Goal: Task Accomplishment & Management: Use online tool/utility

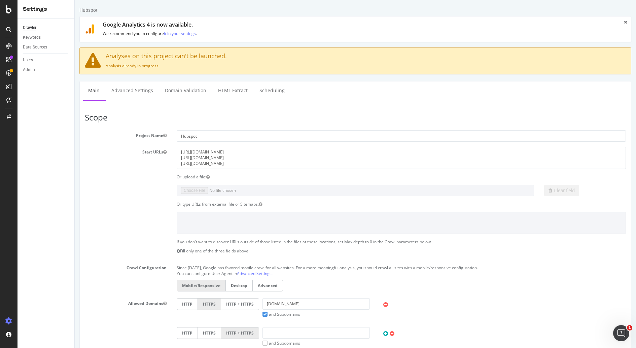
click at [132, 232] on section "Project Name Hubspot Start URLs https://blog.hubspot.com/ https://www.hubspot.c…" at bounding box center [355, 268] width 541 height 276
click at [28, 30] on div "Crawler" at bounding box center [29, 27] width 13 height 7
click at [7, 7] on icon at bounding box center [9, 9] width 6 height 8
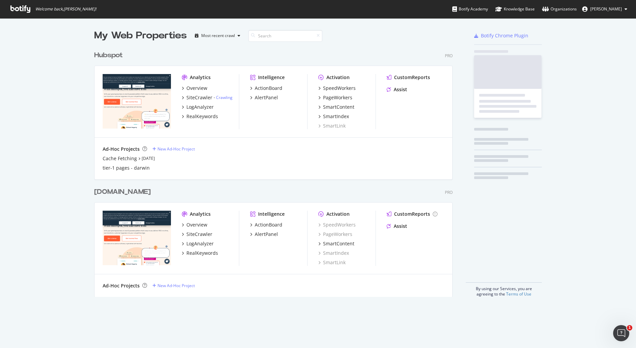
scroll to position [341, 623]
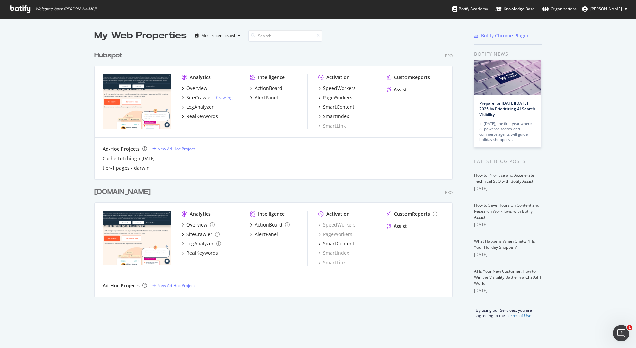
click at [175, 148] on div "New Ad-Hoc Project" at bounding box center [175, 149] width 37 height 6
